Goal: Information Seeking & Learning: Learn about a topic

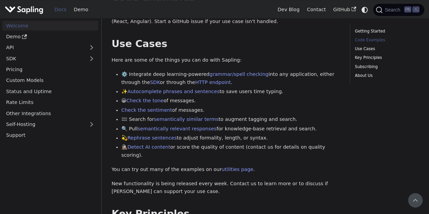
scroll to position [34, 0]
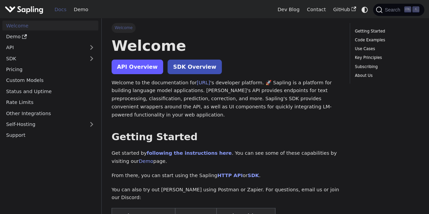
click at [147, 72] on link "API Overview" at bounding box center [138, 67] width 52 height 15
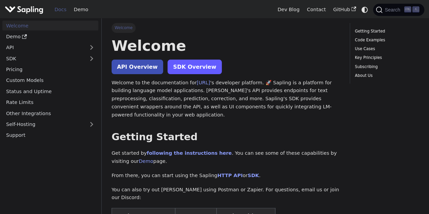
click at [200, 70] on link "SDK Overview" at bounding box center [194, 67] width 54 height 15
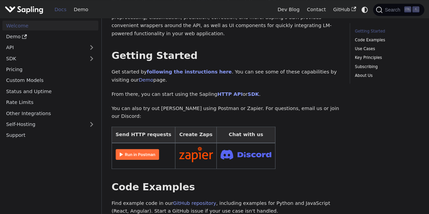
scroll to position [102, 0]
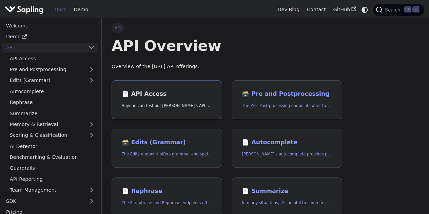
click at [155, 95] on h2 "📄️ API Access" at bounding box center [167, 93] width 90 height 7
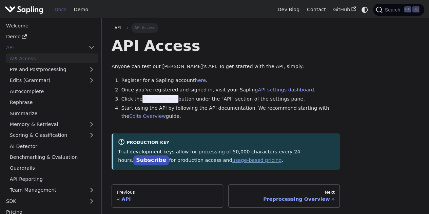
click at [260, 79] on li "Register for a Sapling account here ." at bounding box center [230, 81] width 219 height 8
